Goal: Task Accomplishment & Management: Manage account settings

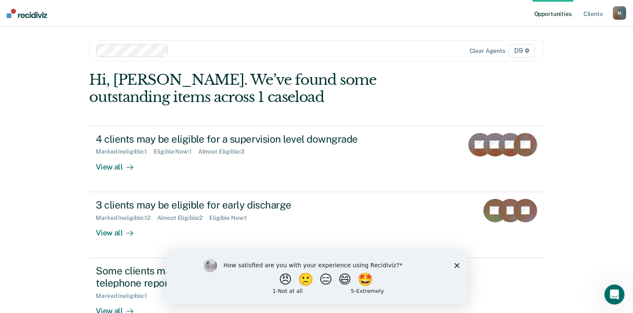
click at [458, 268] on div "How satisfied are you with your experience using Recidiviz? 😠 🙁 😑 😄 🤩 1 - Not a…" at bounding box center [316, 277] width 301 height 54
click at [455, 266] on icon "Close survey" at bounding box center [456, 265] width 5 height 5
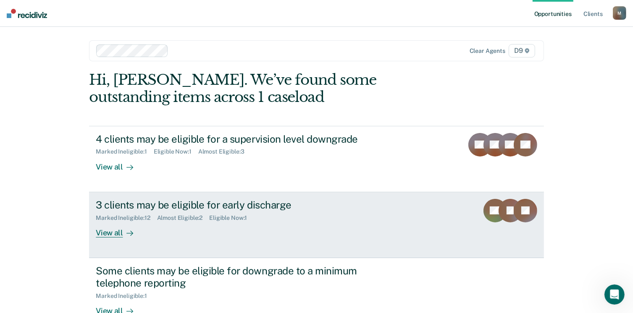
click at [112, 231] on div "View all" at bounding box center [119, 229] width 47 height 16
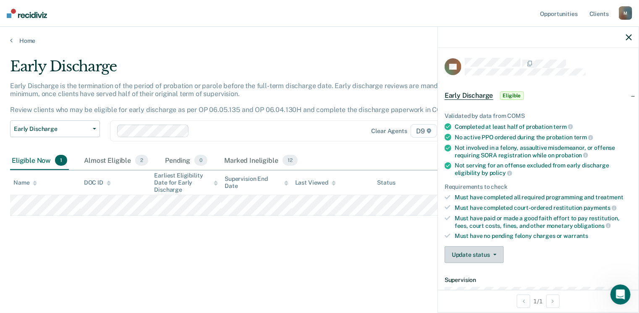
click at [466, 252] on button "Update status" at bounding box center [474, 255] width 59 height 17
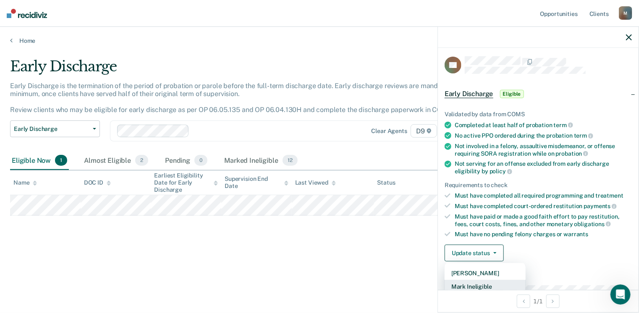
click at [481, 284] on button "Mark Ineligible" at bounding box center [485, 286] width 81 height 13
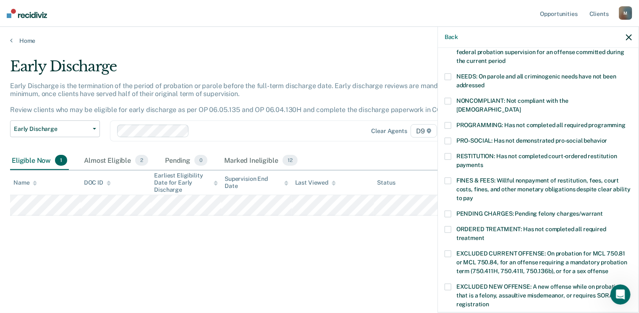
scroll to position [126, 0]
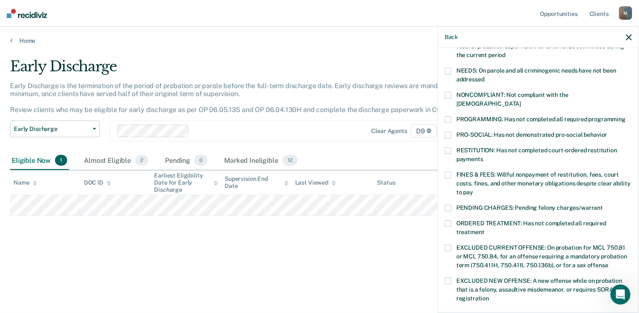
click at [450, 116] on span at bounding box center [448, 119] width 7 height 7
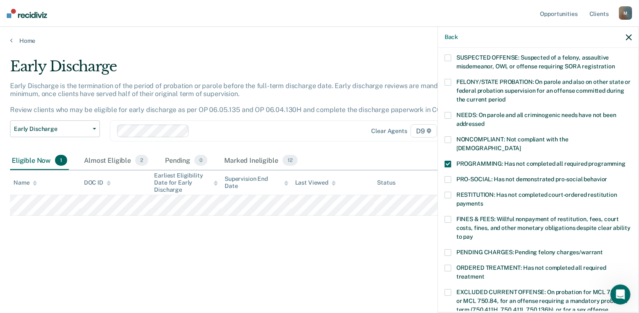
scroll to position [42, 0]
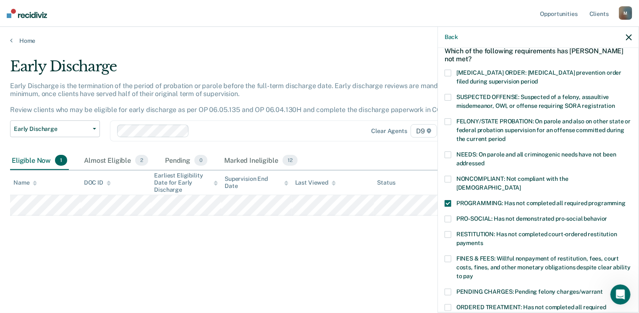
click at [451, 180] on span at bounding box center [448, 179] width 7 height 7
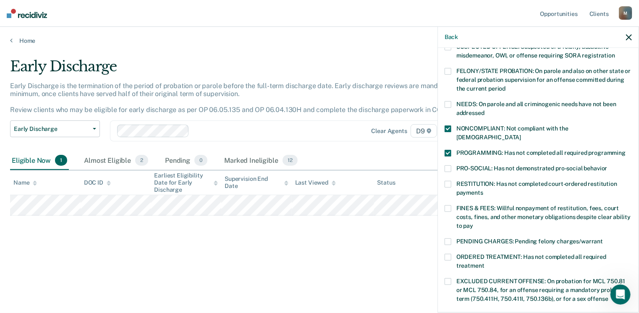
scroll to position [210, 0]
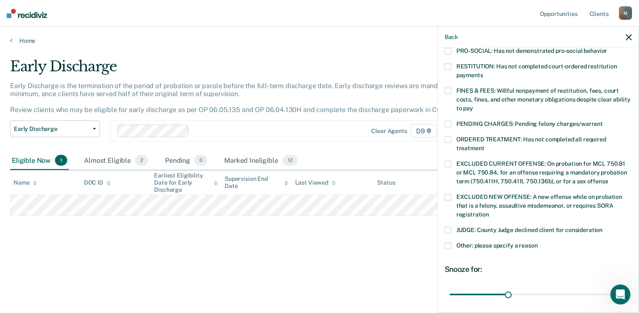
click at [448, 243] on span at bounding box center [448, 246] width 7 height 7
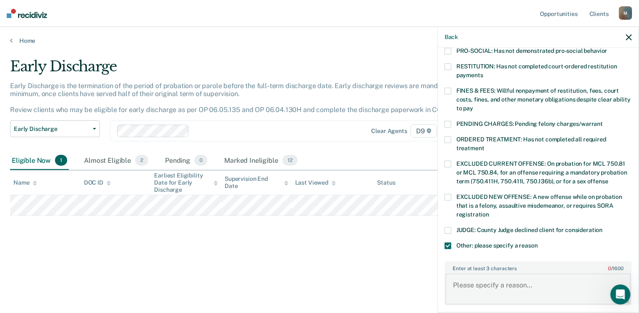
click at [488, 274] on textarea "Enter at least 3 characters 0 / 1600" at bounding box center [539, 289] width 186 height 31
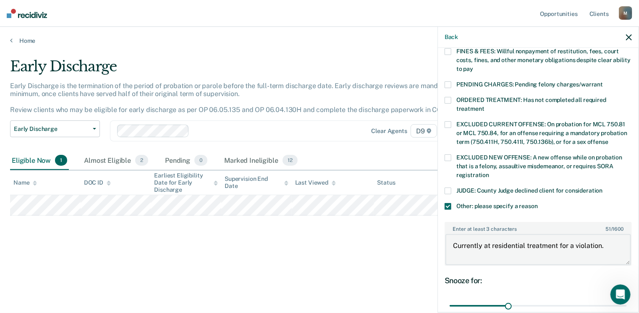
scroll to position [322, 0]
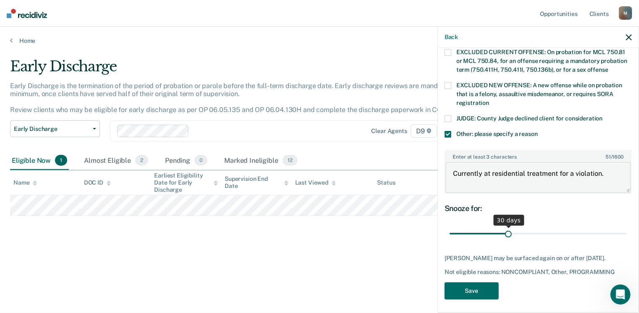
type textarea "Currently at residential treatment for a violation."
drag, startPoint x: 506, startPoint y: 222, endPoint x: 641, endPoint y: 225, distance: 134.5
type input "90"
click at [627, 227] on input "range" at bounding box center [538, 234] width 177 height 15
click at [462, 286] on button "Save" at bounding box center [472, 291] width 54 height 17
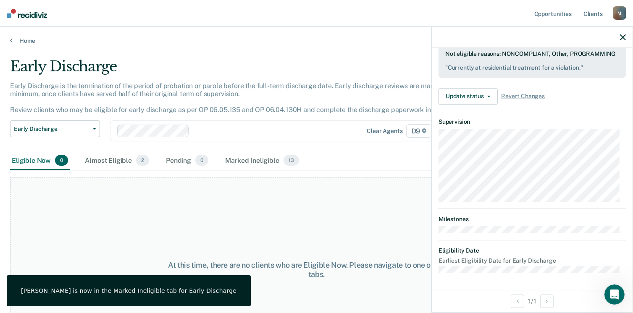
scroll to position [238, 0]
click at [625, 33] on div at bounding box center [532, 37] width 201 height 21
click at [622, 37] on icon "button" at bounding box center [623, 37] width 6 height 6
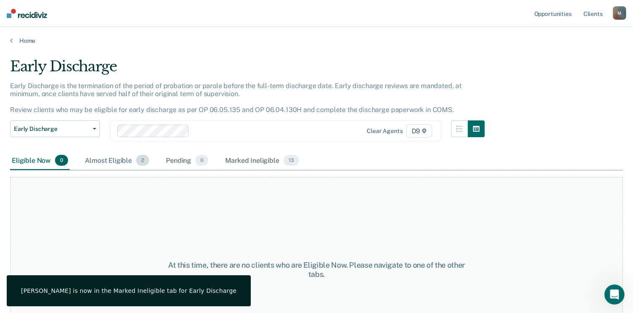
click at [120, 161] on div "Almost Eligible 2" at bounding box center [117, 161] width 68 height 18
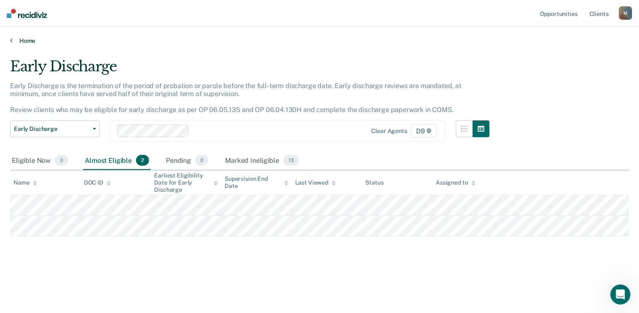
click at [24, 42] on link "Home" at bounding box center [319, 41] width 619 height 8
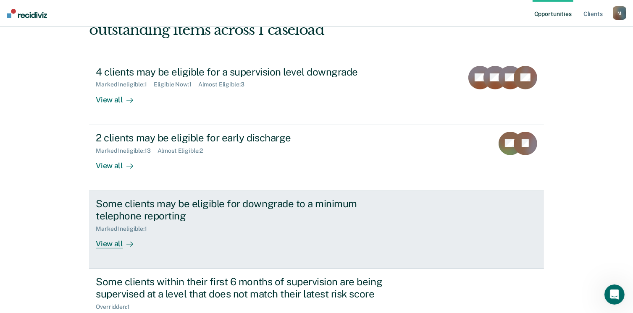
scroll to position [8, 0]
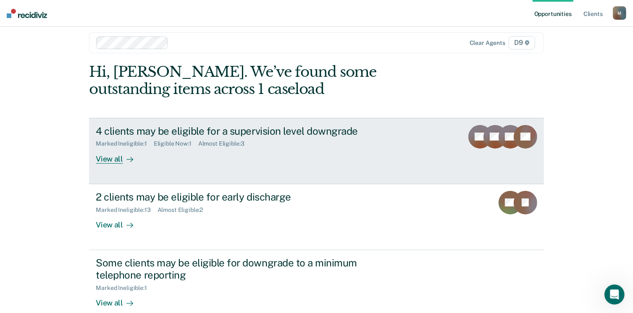
click at [116, 151] on div "View all" at bounding box center [119, 155] width 47 height 16
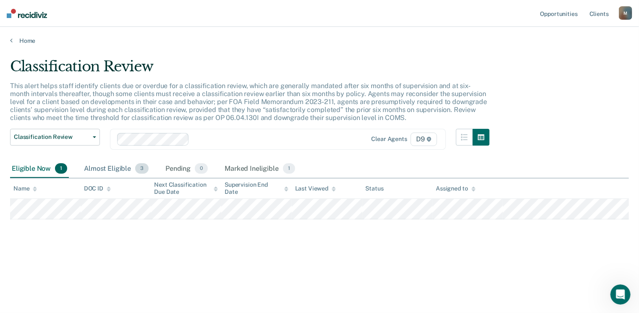
click at [125, 166] on div "Almost Eligible 3" at bounding box center [116, 169] width 68 height 18
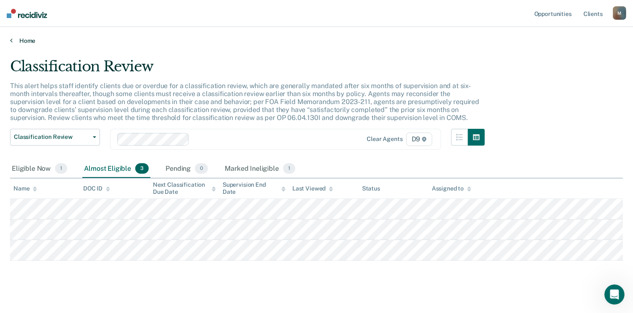
click at [24, 41] on link "Home" at bounding box center [316, 41] width 613 height 8
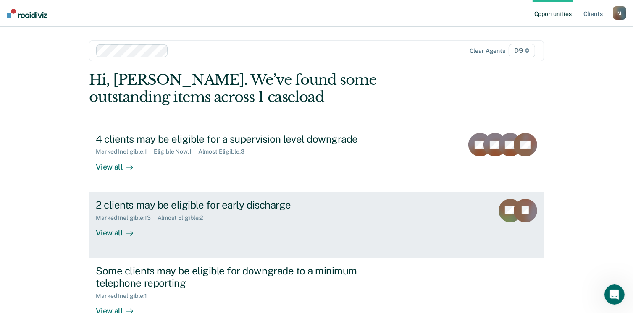
click at [100, 234] on div "View all" at bounding box center [119, 229] width 47 height 16
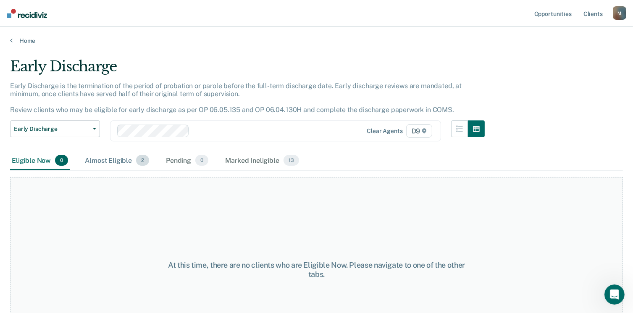
click at [96, 157] on div "Almost Eligible 2" at bounding box center [117, 161] width 68 height 18
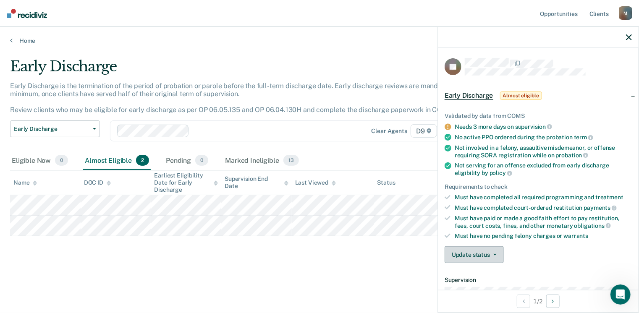
click at [465, 249] on button "Update status" at bounding box center [474, 255] width 59 height 17
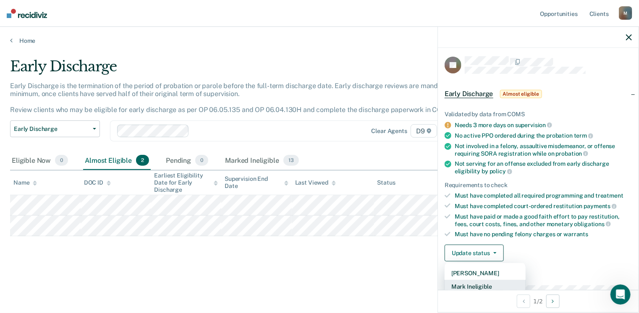
click at [476, 281] on button "Mark Ineligible" at bounding box center [485, 286] width 81 height 13
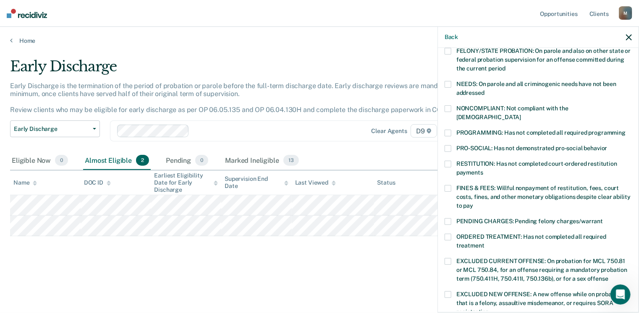
scroll to position [86, 0]
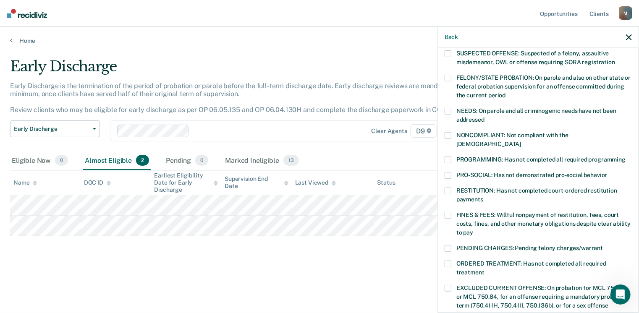
click at [446, 157] on span at bounding box center [448, 160] width 7 height 7
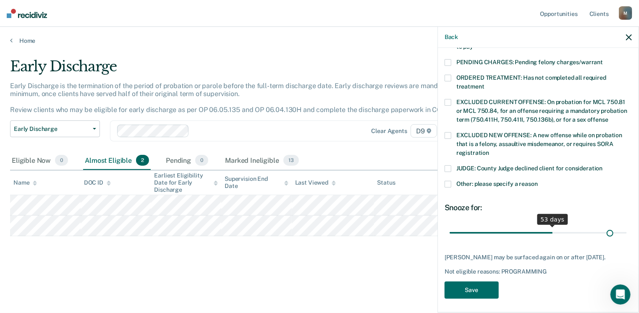
scroll to position [272, 0]
drag, startPoint x: 506, startPoint y: 224, endPoint x: 631, endPoint y: 217, distance: 125.8
type input "90"
click at [627, 226] on input "range" at bounding box center [538, 233] width 177 height 15
click at [455, 289] on button "Save" at bounding box center [472, 290] width 54 height 17
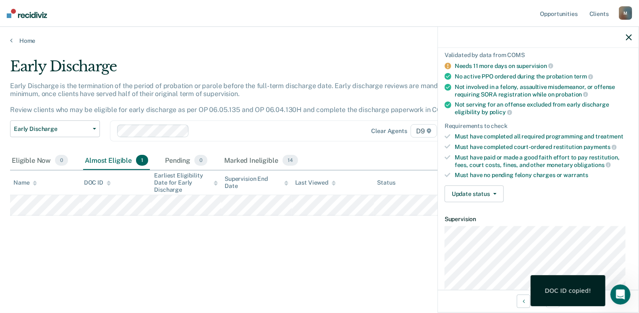
scroll to position [168, 0]
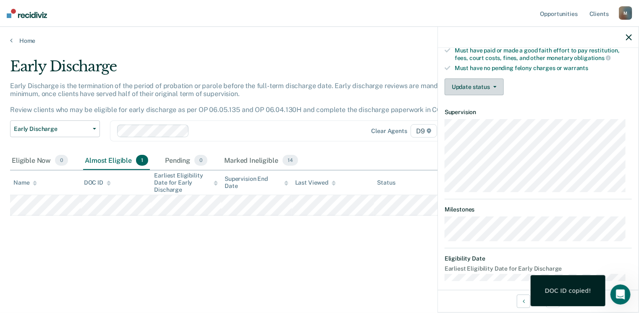
click at [476, 87] on button "Update status" at bounding box center [474, 87] width 59 height 17
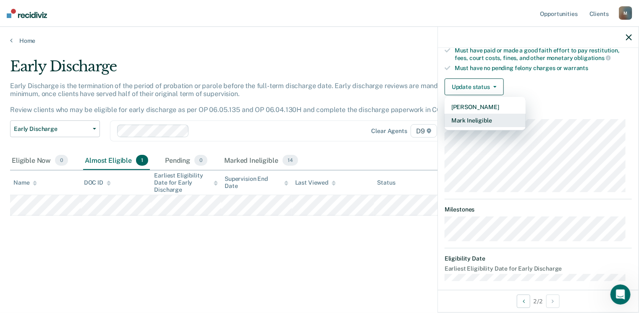
click at [481, 118] on button "Mark Ineligible" at bounding box center [485, 120] width 81 height 13
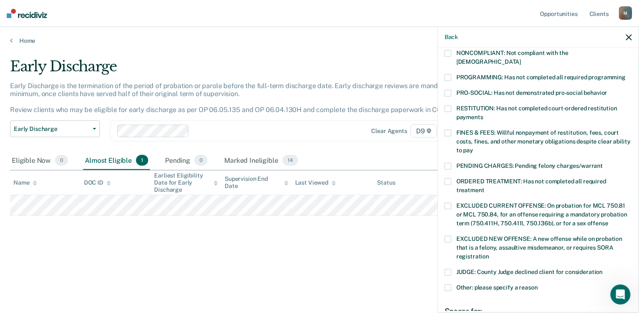
click at [442, 101] on div "SA Which of the following requirements has Sean Adams not met? CHILD ABUSE ORDE…" at bounding box center [538, 179] width 201 height 263
click at [447, 105] on span at bounding box center [448, 108] width 7 height 7
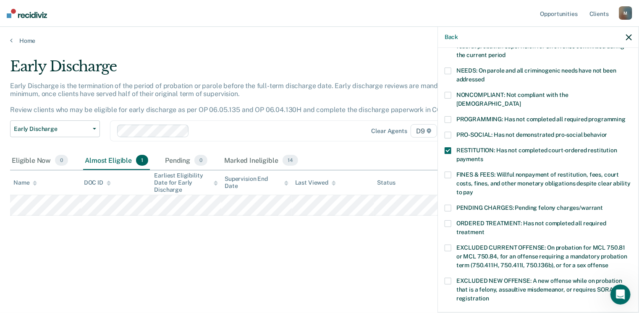
click at [449, 93] on span at bounding box center [448, 95] width 7 height 7
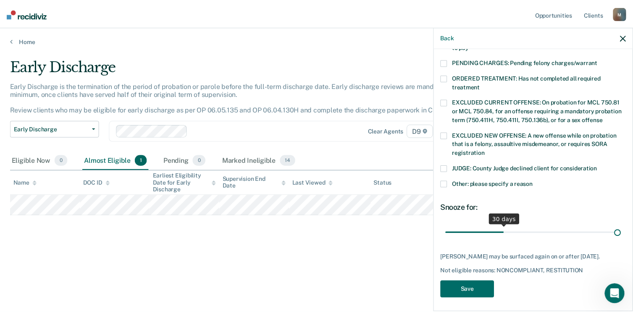
scroll to position [272, 0]
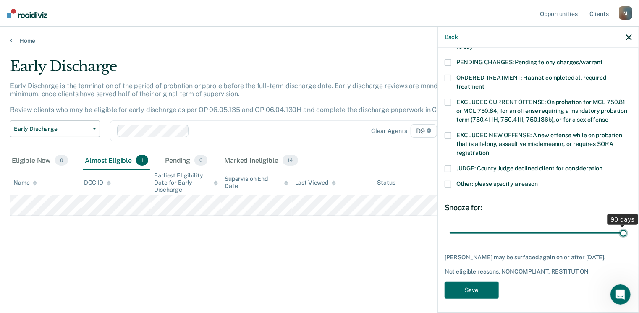
drag, startPoint x: 507, startPoint y: 222, endPoint x: 642, endPoint y: 207, distance: 135.3
type input "90"
click at [627, 226] on input "range" at bounding box center [538, 233] width 177 height 15
click at [484, 287] on button "Save" at bounding box center [472, 290] width 54 height 17
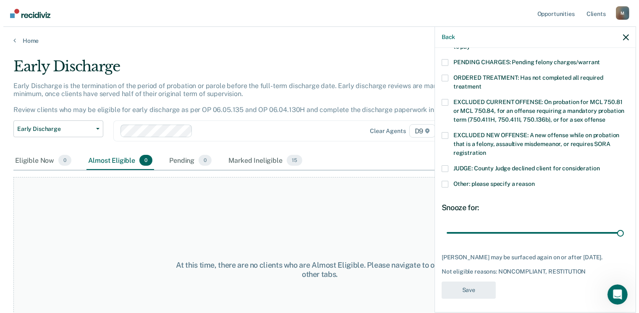
scroll to position [235, 0]
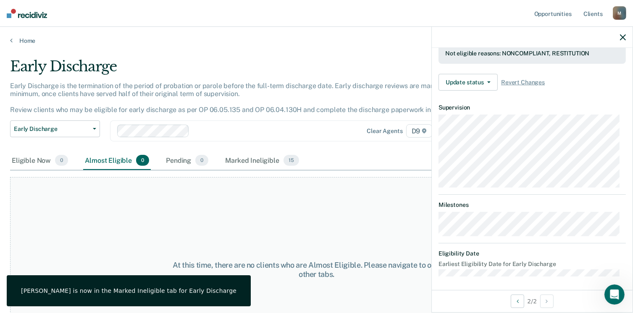
click at [620, 34] on icon "button" at bounding box center [623, 37] width 6 height 6
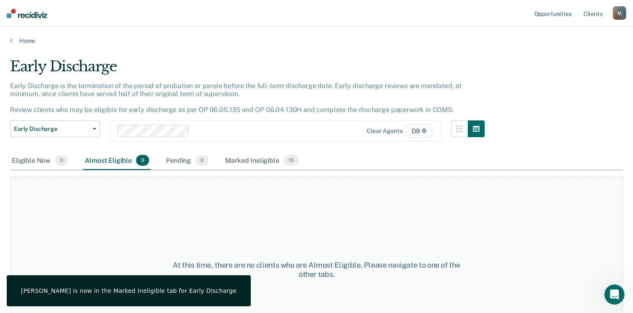
click at [27, 36] on div "Home" at bounding box center [316, 36] width 633 height 18
click at [28, 43] on link "Home" at bounding box center [316, 41] width 613 height 8
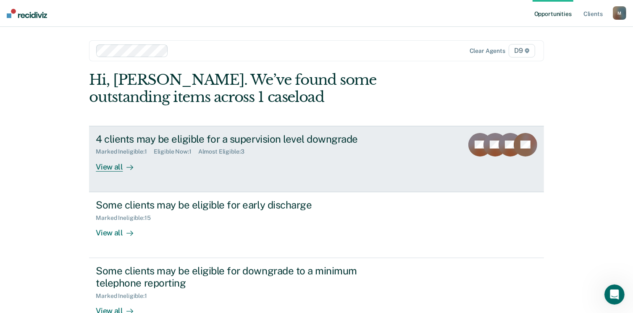
click at [121, 142] on div "4 clients may be eligible for a supervision level downgrade" at bounding box center [243, 139] width 295 height 12
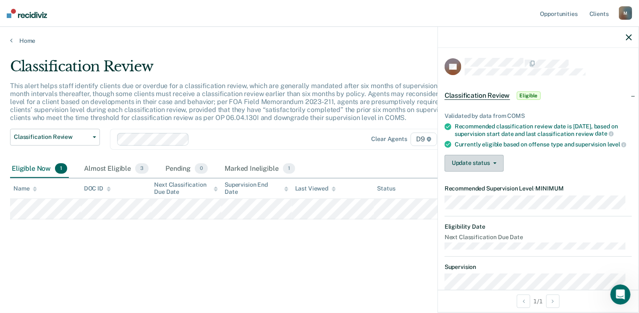
click at [479, 172] on button "Update status" at bounding box center [474, 163] width 59 height 17
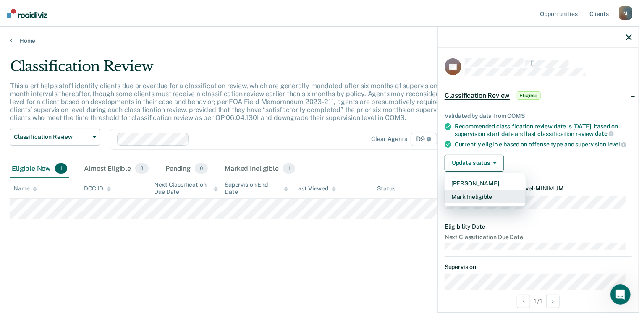
click at [482, 204] on button "Mark Ineligible" at bounding box center [485, 196] width 81 height 13
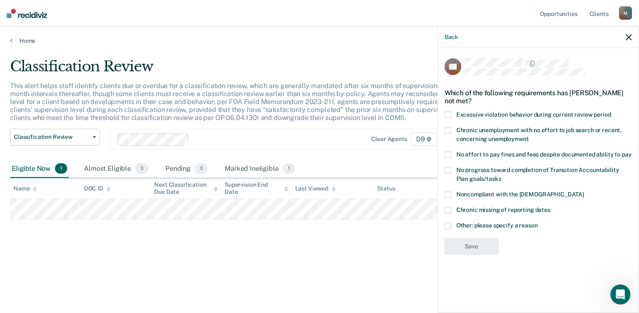
click at [450, 195] on span at bounding box center [448, 195] width 7 height 7
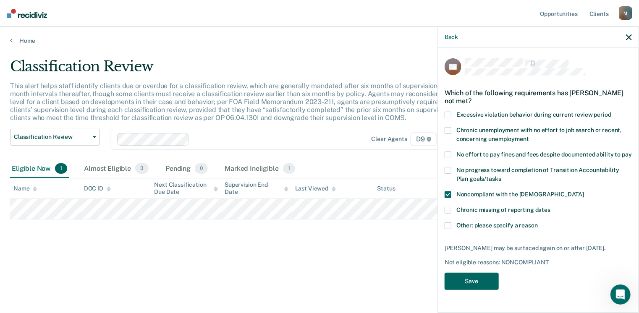
click at [469, 286] on button "Save" at bounding box center [472, 281] width 54 height 17
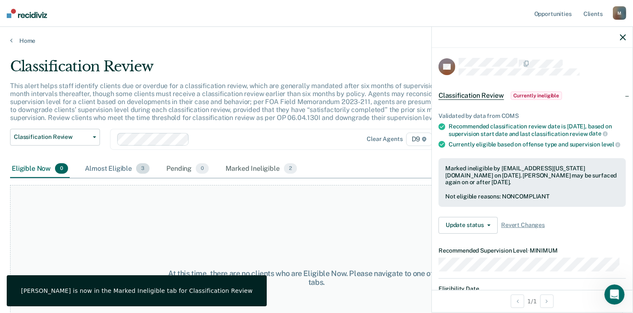
click at [116, 170] on div "Almost Eligible 3" at bounding box center [117, 169] width 68 height 18
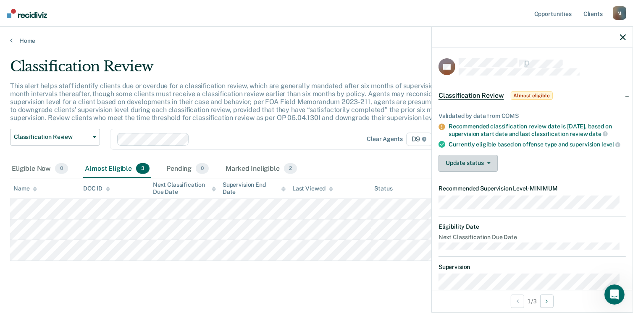
click at [457, 172] on button "Update status" at bounding box center [468, 163] width 59 height 17
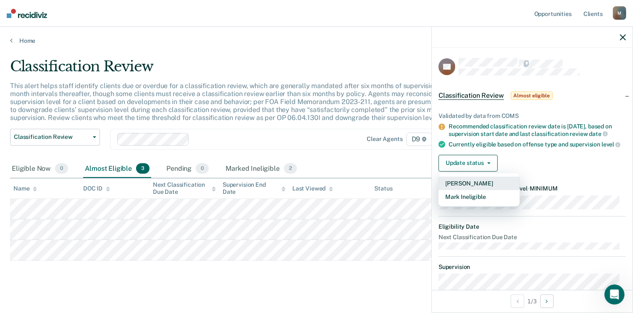
click at [476, 190] on button "Mark Pending" at bounding box center [479, 183] width 81 height 13
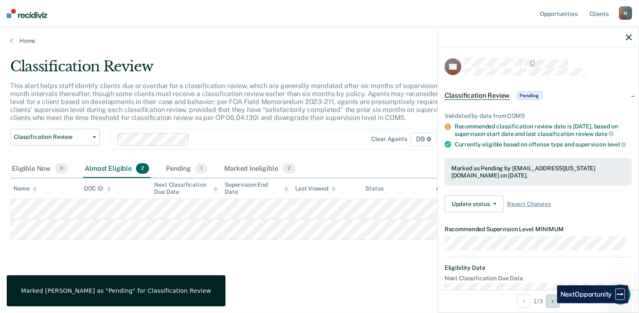
click at [551, 304] on button "Next Opportunity" at bounding box center [553, 301] width 13 height 13
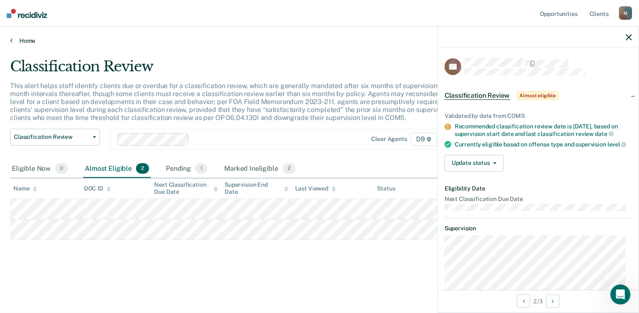
click at [21, 41] on link "Home" at bounding box center [319, 41] width 619 height 8
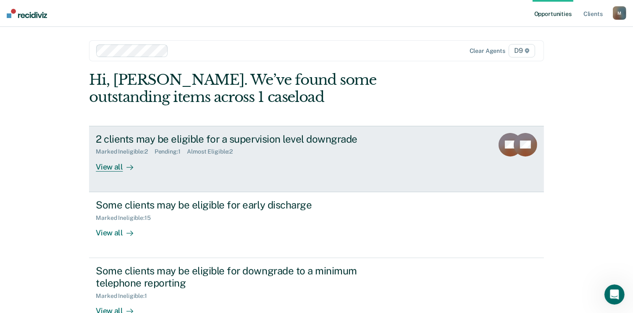
click at [157, 140] on div "2 clients may be eligible for a supervision level downgrade" at bounding box center [243, 139] width 295 height 12
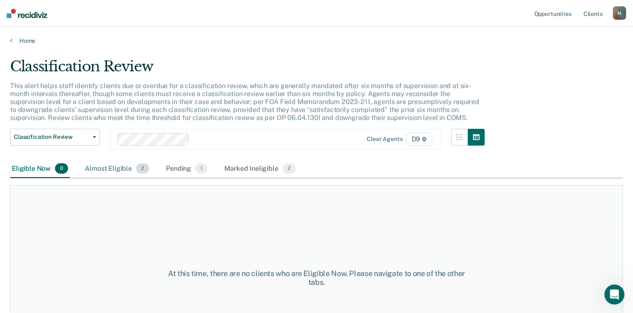
click at [117, 168] on div "Almost Eligible 2" at bounding box center [117, 169] width 68 height 18
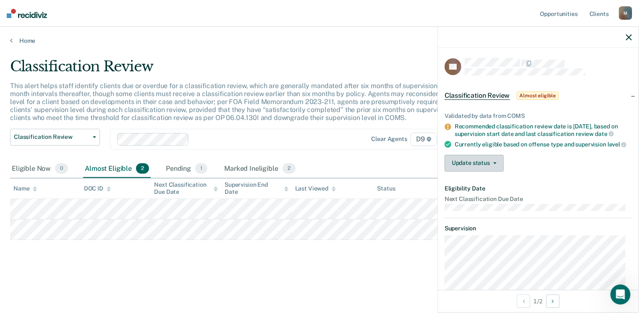
click at [457, 171] on button "Update status" at bounding box center [474, 163] width 59 height 17
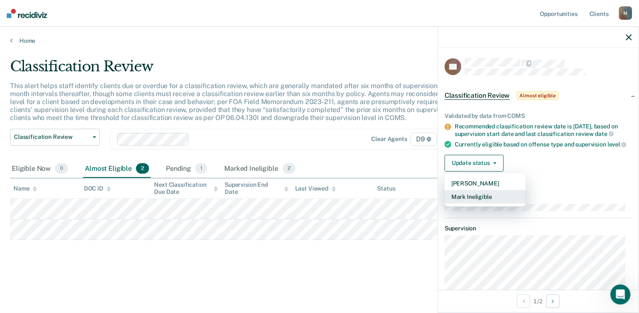
click at [484, 204] on button "Mark Ineligible" at bounding box center [485, 196] width 81 height 13
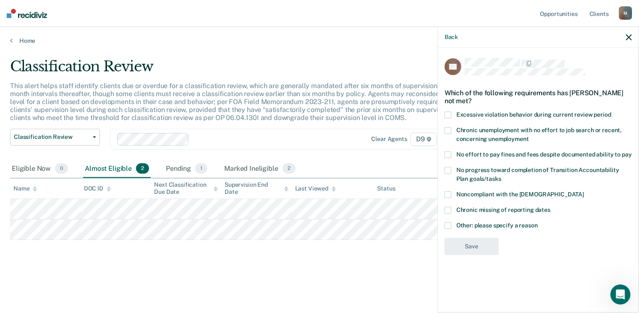
click at [451, 223] on span at bounding box center [448, 226] width 7 height 7
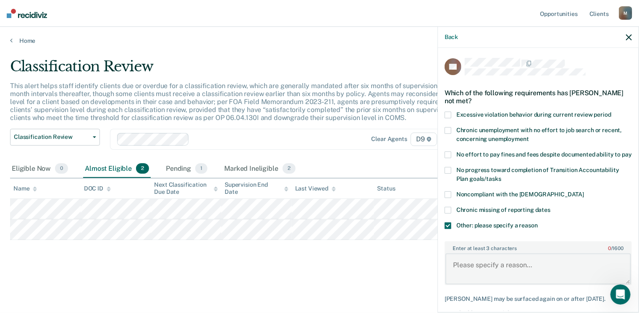
click at [486, 276] on textarea "Enter at least 3 characters 0 / 1600" at bounding box center [539, 269] width 186 height 31
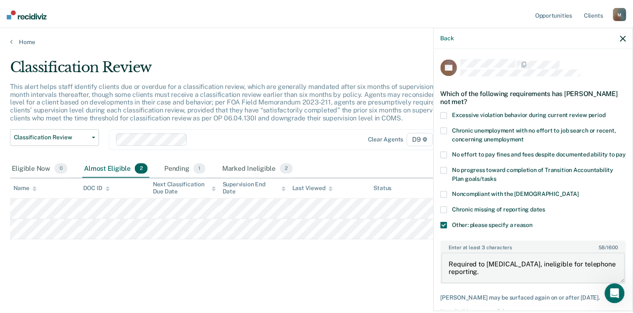
scroll to position [59, 0]
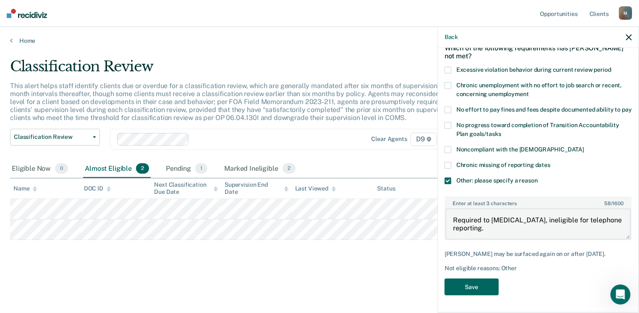
type textarea "Required to drug test, ineligible for telephone reporting."
click at [463, 287] on button "Save" at bounding box center [472, 287] width 54 height 17
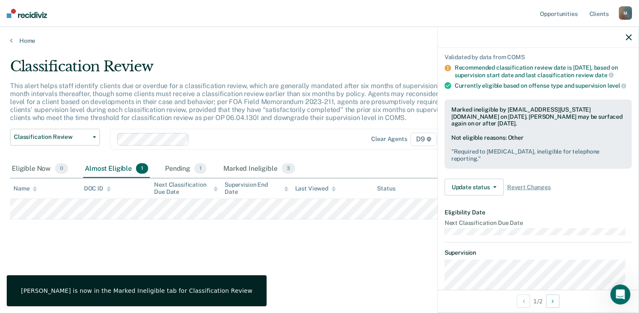
click at [263, 258] on div "Classification Review This alert helps staff identify clients due or overdue fo…" at bounding box center [319, 167] width 619 height 219
click at [628, 37] on icon "button" at bounding box center [629, 37] width 6 height 6
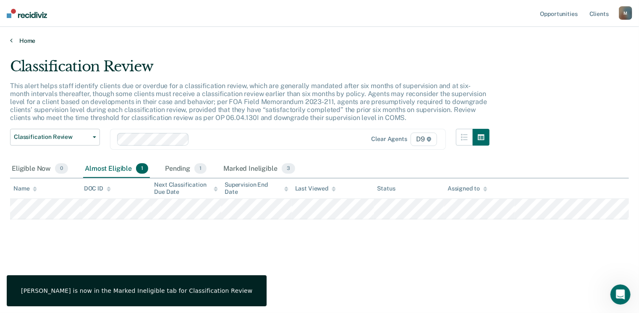
click at [29, 42] on link "Home" at bounding box center [319, 41] width 619 height 8
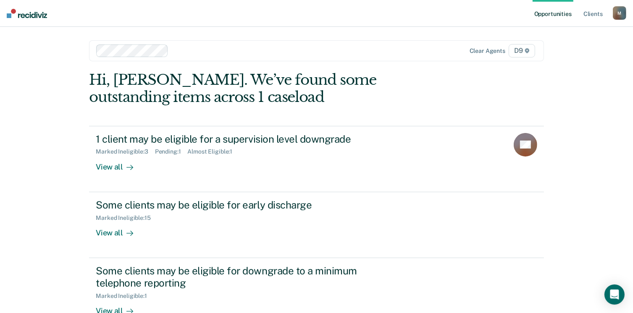
click at [617, 13] on div "M" at bounding box center [619, 12] width 13 height 13
click at [567, 55] on link "Log Out" at bounding box center [586, 55] width 68 height 7
